Goal: Task Accomplishment & Management: Manage account settings

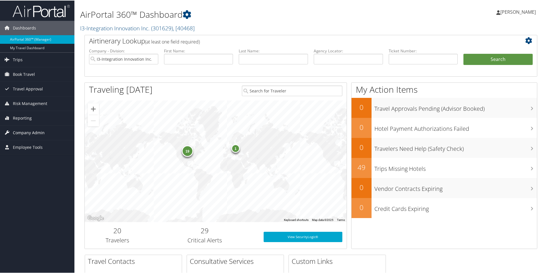
click at [28, 132] on span "Company Admin" at bounding box center [29, 132] width 32 height 14
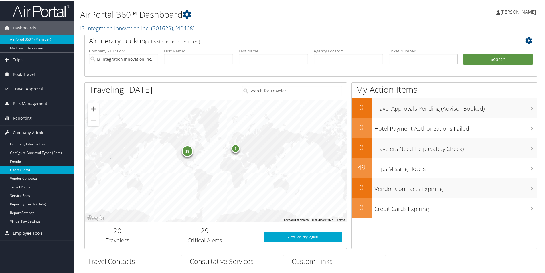
click at [25, 170] on link "Users (Beta)" at bounding box center [37, 169] width 74 height 9
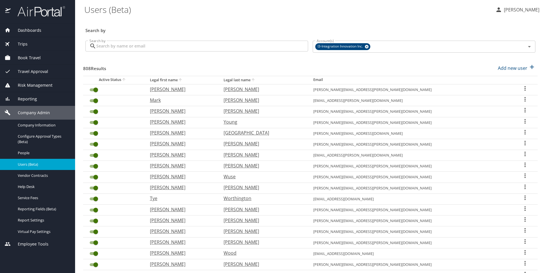
click at [157, 44] on input "Search by" at bounding box center [202, 46] width 212 height 11
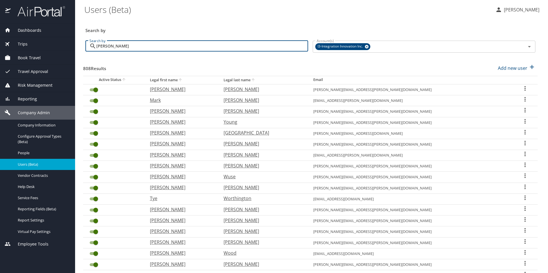
type input "[PERSON_NAME]"
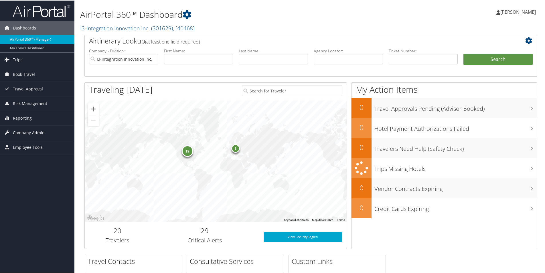
click at [189, 153] on div "19" at bounding box center [187, 150] width 11 height 11
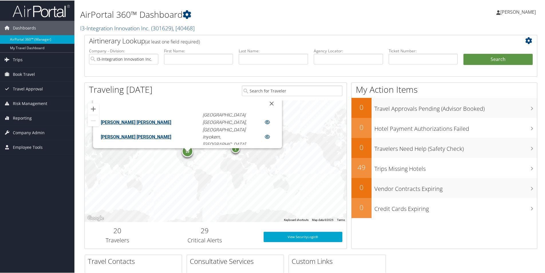
scroll to position [168, 0]
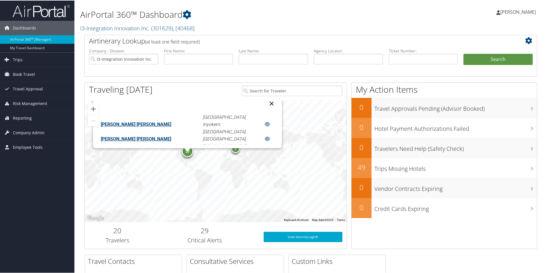
click at [265, 103] on button "Close" at bounding box center [272, 103] width 14 height 14
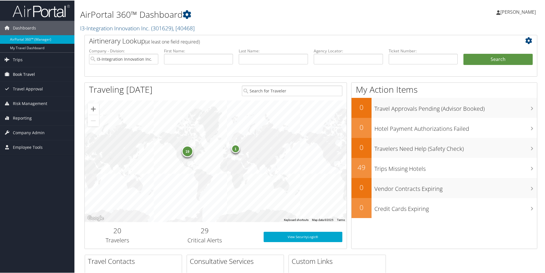
drag, startPoint x: 23, startPoint y: 72, endPoint x: 46, endPoint y: 73, distance: 22.1
click at [24, 72] on span "Book Travel" at bounding box center [24, 74] width 22 height 14
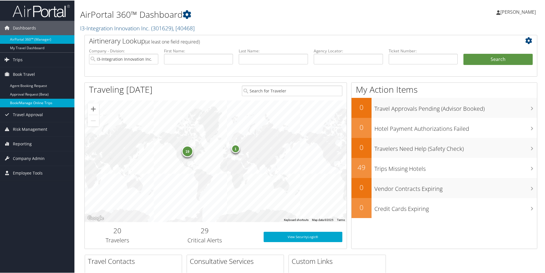
click at [42, 102] on link "Book/Manage Online Trips" at bounding box center [37, 102] width 74 height 9
